Goal: Use online tool/utility: Utilize a website feature to perform a specific function

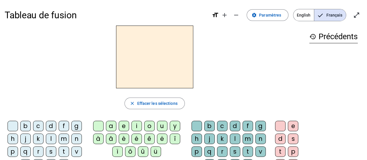
click at [59, 142] on div "m" at bounding box center [64, 138] width 10 height 10
click at [110, 126] on div "a" at bounding box center [111, 126] width 10 height 10
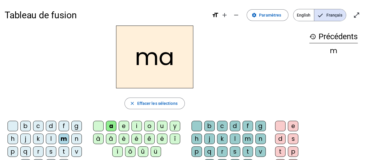
click at [46, 140] on div "l" at bounding box center [51, 138] width 10 height 10
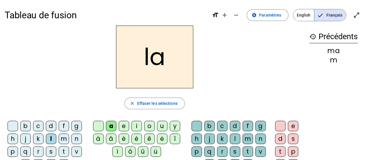
click at [120, 128] on div "e" at bounding box center [124, 126] width 10 height 10
click at [50, 125] on div "d" at bounding box center [51, 126] width 10 height 10
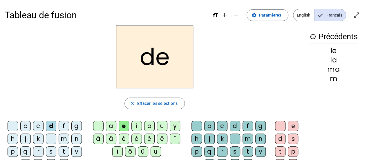
click at [159, 128] on div "u" at bounding box center [162, 126] width 10 height 10
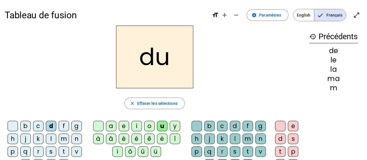
click at [59, 154] on div "t" at bounding box center [64, 151] width 10 height 10
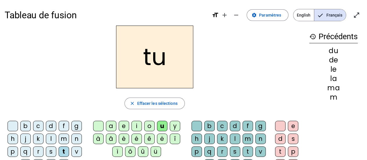
click at [110, 127] on div "a" at bounding box center [111, 126] width 10 height 10
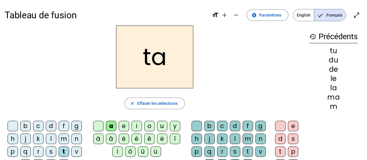
click at [119, 128] on div "e" at bounding box center [124, 126] width 10 height 10
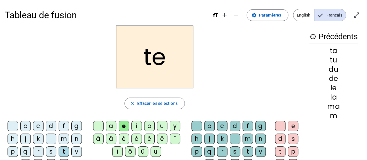
click at [59, 137] on div "m" at bounding box center [64, 138] width 10 height 10
